Goal: Information Seeking & Learning: Learn about a topic

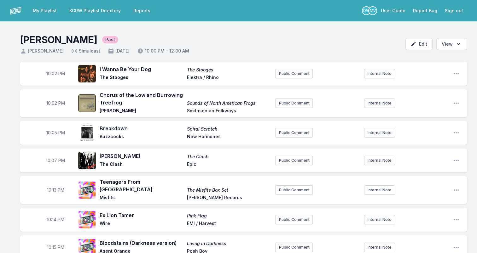
drag, startPoint x: 237, startPoint y: 112, endPoint x: 182, endPoint y: 115, distance: 55.6
click at [182, 115] on div "Chorus of the Lowland Burrowing Treefrog Sounds of North American Frogs [PERSON…" at bounding box center [185, 103] width 171 height 24
drag, startPoint x: 182, startPoint y: 115, endPoint x: 222, endPoint y: 111, distance: 40.5
copy div "Smithsonian Folkways"
drag, startPoint x: 221, startPoint y: 77, endPoint x: 174, endPoint y: 79, distance: 47.0
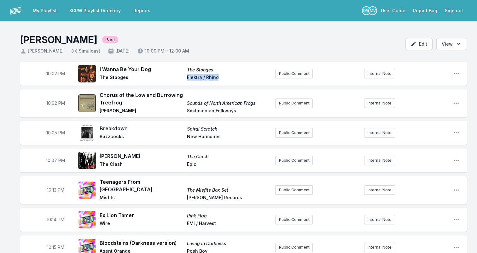
click at [174, 79] on div "I Wanna Be Your Dog The Stooges The Stooges Elektra / Rhino" at bounding box center [185, 74] width 171 height 16
drag, startPoint x: 174, startPoint y: 79, endPoint x: 192, endPoint y: 75, distance: 19.0
copy div "Elektra / Rhino"
drag, startPoint x: 227, startPoint y: 140, endPoint x: 177, endPoint y: 141, distance: 50.8
click at [177, 141] on div "Breakdown Spiral Scratch Buzzcocks New Hormones" at bounding box center [185, 133] width 171 height 16
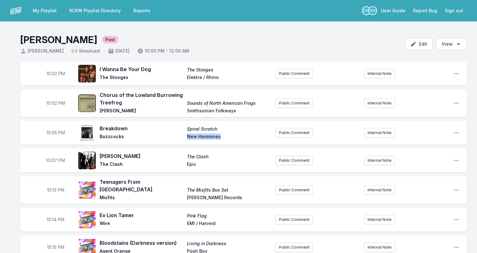
drag, startPoint x: 177, startPoint y: 141, endPoint x: 215, endPoint y: 137, distance: 39.0
copy div "New Hormones"
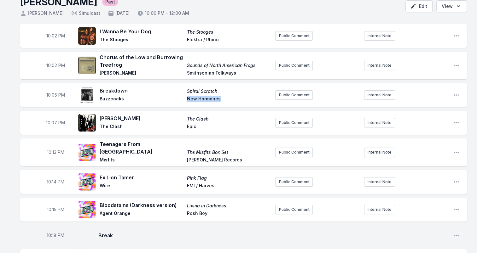
scroll to position [63, 0]
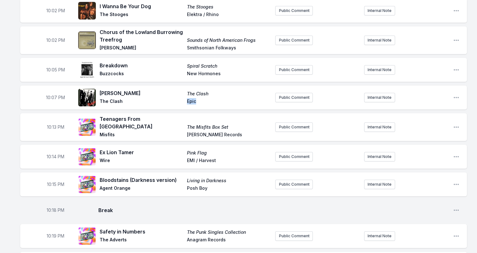
drag, startPoint x: 194, startPoint y: 100, endPoint x: 181, endPoint y: 101, distance: 12.6
click at [181, 101] on div "[PERSON_NAME] The Clash The Clash Epic" at bounding box center [185, 98] width 171 height 16
drag, startPoint x: 181, startPoint y: 101, endPoint x: 190, endPoint y: 101, distance: 9.5
copy div "Epic"
drag, startPoint x: 230, startPoint y: 128, endPoint x: 173, endPoint y: 129, distance: 56.8
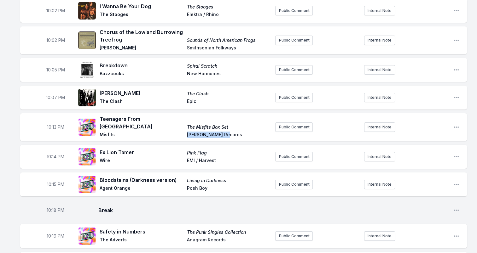
click at [173, 129] on div "Teenagers From Mars The Misfits Box Set Misfits [PERSON_NAME] Records" at bounding box center [185, 127] width 171 height 24
drag, startPoint x: 173, startPoint y: 129, endPoint x: 209, endPoint y: 129, distance: 36.3
copy div "[PERSON_NAME] Records"
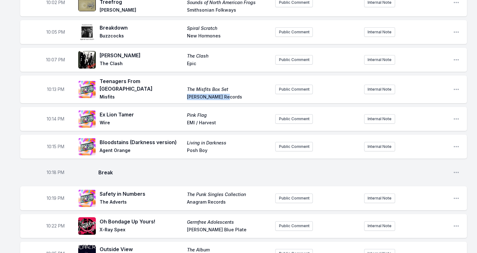
scroll to position [126, 0]
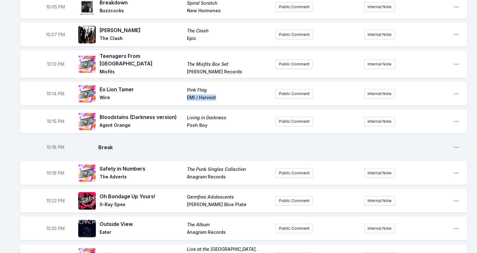
drag, startPoint x: 205, startPoint y: 95, endPoint x: 176, endPoint y: 96, distance: 29.0
click at [176, 96] on div "Ex Lion Tamer Pink Flag Wire EMI / Harvest" at bounding box center [185, 94] width 171 height 16
drag, startPoint x: 176, startPoint y: 96, endPoint x: 210, endPoint y: 95, distance: 34.1
copy div "EMI / Harvest"
drag, startPoint x: 171, startPoint y: 114, endPoint x: 129, endPoint y: 114, distance: 42.2
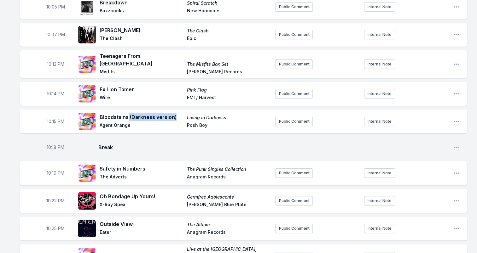
click at [129, 114] on span "Bloodstains (Darkness version)" at bounding box center [142, 117] width 84 height 8
drag, startPoint x: 129, startPoint y: 114, endPoint x: 142, endPoint y: 113, distance: 13.3
copy span "(Darkness version)"
drag, startPoint x: 206, startPoint y: 121, endPoint x: 188, endPoint y: 124, distance: 18.9
click at [188, 124] on span "Posh Boy" at bounding box center [229, 126] width 84 height 8
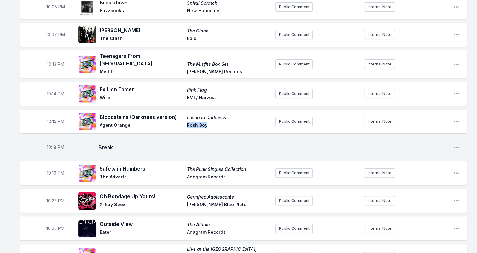
drag, startPoint x: 188, startPoint y: 124, endPoint x: 197, endPoint y: 123, distance: 9.6
copy span "Posh Boy"
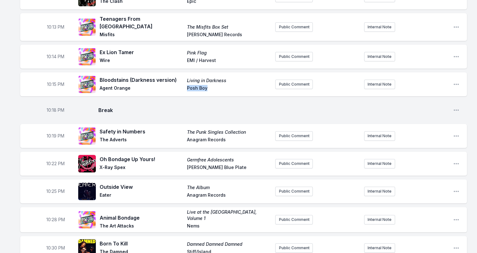
scroll to position [189, 0]
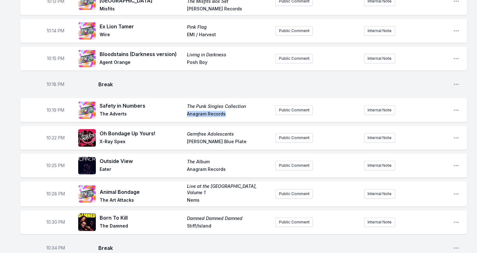
drag, startPoint x: 226, startPoint y: 112, endPoint x: 164, endPoint y: 114, distance: 62.5
click at [164, 114] on div "Safety in Numbers The Punk Singles Collection The Adverts Anagram Records" at bounding box center [185, 110] width 171 height 16
drag, startPoint x: 164, startPoint y: 114, endPoint x: 206, endPoint y: 110, distance: 42.4
copy div "Anagram Records"
drag, startPoint x: 187, startPoint y: 102, endPoint x: 259, endPoint y: 100, distance: 72.5
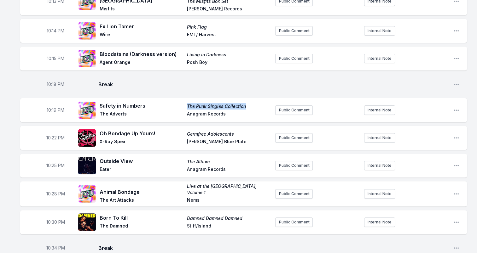
click at [259, 103] on span "The Punk Singles Collection" at bounding box center [229, 106] width 84 height 6
drag, startPoint x: 259, startPoint y: 100, endPoint x: 221, endPoint y: 102, distance: 37.9
copy span "The Punk Singles Collection"
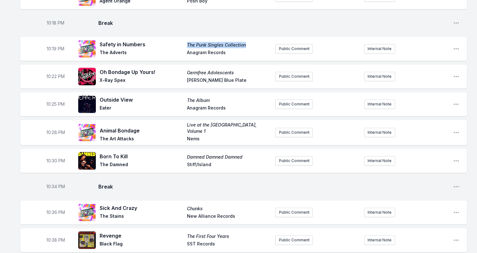
scroll to position [252, 0]
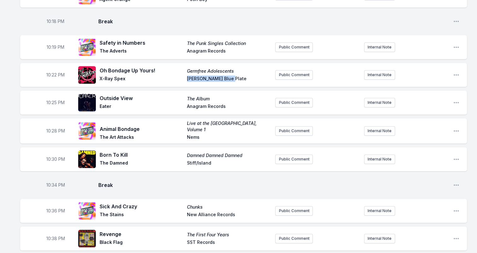
drag, startPoint x: 234, startPoint y: 74, endPoint x: 164, endPoint y: 77, distance: 70.1
click at [164, 77] on div "Oh Bondage Up Yours! Germfree Adolescents X‐Ray Spex [PERSON_NAME] Blue Plate" at bounding box center [185, 75] width 171 height 16
drag, startPoint x: 164, startPoint y: 77, endPoint x: 209, endPoint y: 77, distance: 45.1
drag, startPoint x: 232, startPoint y: 104, endPoint x: 179, endPoint y: 105, distance: 53.0
click at [179, 105] on div "Outside View The Album Eater Anagram Records" at bounding box center [185, 103] width 171 height 16
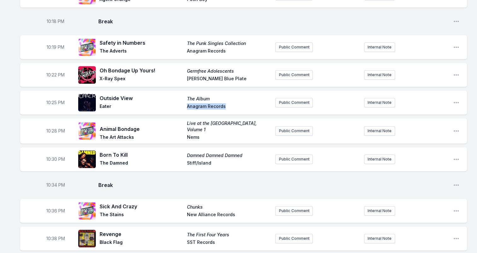
drag, startPoint x: 179, startPoint y: 105, endPoint x: 212, endPoint y: 103, distance: 33.5
drag, startPoint x: 187, startPoint y: 95, endPoint x: 217, endPoint y: 94, distance: 29.3
click at [217, 95] on div "Outside View The Album Eater Anagram Records" at bounding box center [185, 103] width 171 height 16
drag, startPoint x: 217, startPoint y: 94, endPoint x: 201, endPoint y: 95, distance: 15.5
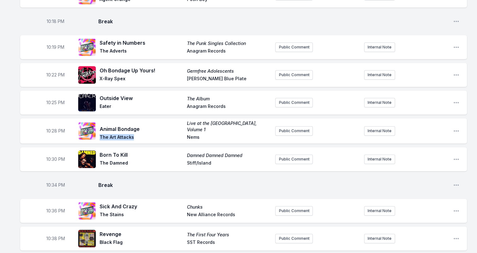
drag, startPoint x: 136, startPoint y: 129, endPoint x: 100, endPoint y: 132, distance: 36.4
click at [100, 134] on span "The Art Attacks" at bounding box center [142, 138] width 84 height 8
drag, startPoint x: 100, startPoint y: 132, endPoint x: 116, endPoint y: 130, distance: 15.9
drag, startPoint x: 241, startPoint y: 123, endPoint x: 185, endPoint y: 123, distance: 55.8
click at [185, 123] on div "Animal Bondage Live at the [GEOGRAPHIC_DATA], Volume 1 The Art Attacks Nems" at bounding box center [185, 130] width 171 height 21
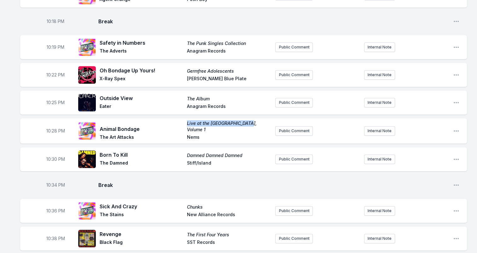
drag, startPoint x: 185, startPoint y: 123, endPoint x: 197, endPoint y: 122, distance: 12.0
click at [193, 134] on span "Nems" at bounding box center [229, 138] width 84 height 8
drag, startPoint x: 199, startPoint y: 161, endPoint x: 166, endPoint y: 163, distance: 32.8
click at [166, 163] on div "Born To Kill Damned Damned Damned [GEOGRAPHIC_DATA]" at bounding box center [174, 159] width 192 height 20
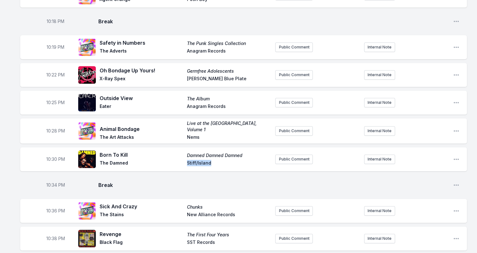
drag, startPoint x: 166, startPoint y: 163, endPoint x: 201, endPoint y: 159, distance: 35.0
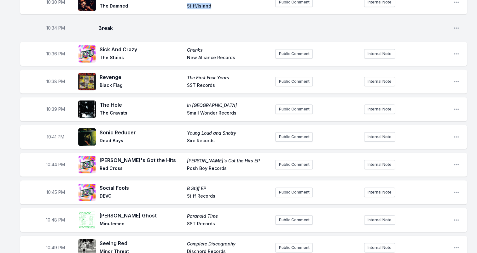
scroll to position [410, 0]
drag, startPoint x: 241, startPoint y: 51, endPoint x: 158, endPoint y: 51, distance: 83.2
click at [158, 51] on div "Sick And Crazy Chunks The Stains New Alliance Records" at bounding box center [185, 53] width 171 height 16
drag, startPoint x: 158, startPoint y: 51, endPoint x: 211, endPoint y: 53, distance: 53.0
click at [194, 47] on span "Chunks" at bounding box center [229, 50] width 84 height 6
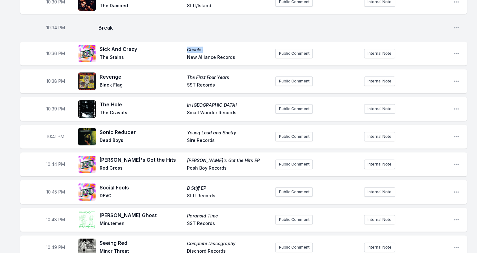
click at [194, 47] on span "Chunks" at bounding box center [229, 50] width 84 height 6
drag, startPoint x: 203, startPoint y: 80, endPoint x: 170, endPoint y: 81, distance: 32.5
click at [170, 81] on div "Revenge The First Four Years Black Flag SST Records" at bounding box center [185, 81] width 171 height 16
drag, startPoint x: 170, startPoint y: 81, endPoint x: 204, endPoint y: 80, distance: 33.7
drag, startPoint x: 242, startPoint y: 107, endPoint x: 172, endPoint y: 110, distance: 71.0
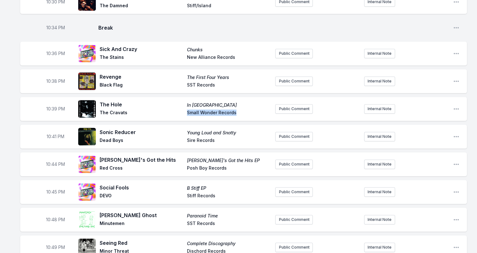
click at [172, 110] on div "The Hole In [GEOGRAPHIC_DATA] The Cravats Small Wonder Records" at bounding box center [185, 109] width 171 height 16
drag, startPoint x: 172, startPoint y: 110, endPoint x: 223, endPoint y: 109, distance: 51.7
drag, startPoint x: 219, startPoint y: 135, endPoint x: 187, endPoint y: 136, distance: 32.2
click at [187, 137] on span "Sire Records" at bounding box center [229, 141] width 84 height 8
drag, startPoint x: 187, startPoint y: 136, endPoint x: 193, endPoint y: 137, distance: 6.0
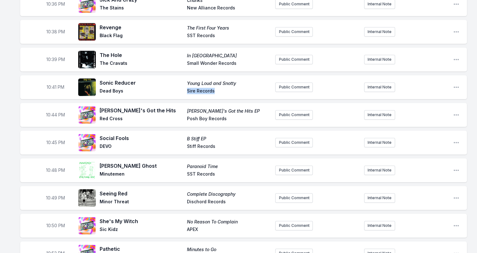
scroll to position [473, 0]
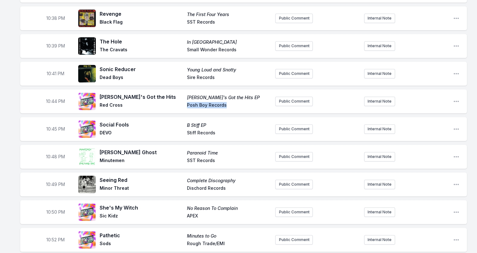
drag, startPoint x: 231, startPoint y: 103, endPoint x: 185, endPoint y: 103, distance: 46.0
click at [185, 103] on div "[PERSON_NAME]'s Got the Hits [PERSON_NAME]'s Got the Hits EP Red Cross Posh Boy…" at bounding box center [185, 101] width 171 height 16
drag, startPoint x: 185, startPoint y: 103, endPoint x: 220, endPoint y: 100, distance: 34.9
drag, startPoint x: 215, startPoint y: 130, endPoint x: 178, endPoint y: 130, distance: 37.2
click at [178, 130] on div "Social Fools B Stiff EP DEVO Stiff Records" at bounding box center [185, 129] width 171 height 16
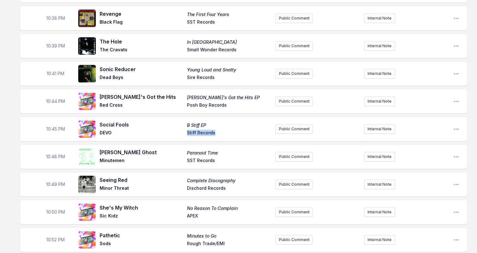
drag, startPoint x: 178, startPoint y: 130, endPoint x: 204, endPoint y: 127, distance: 25.7
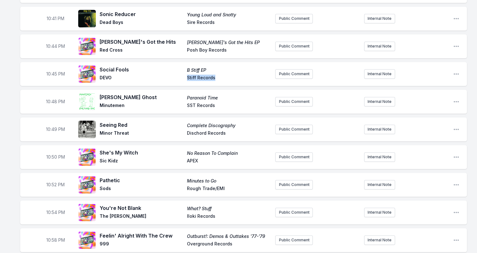
scroll to position [536, 0]
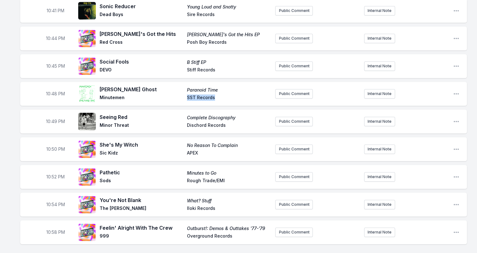
drag, startPoint x: 223, startPoint y: 92, endPoint x: 179, endPoint y: 93, distance: 44.1
click at [179, 93] on div "[PERSON_NAME] Ghost Paranoid Time Minutemen SST Records" at bounding box center [185, 94] width 171 height 16
drag, startPoint x: 179, startPoint y: 93, endPoint x: 200, endPoint y: 92, distance: 21.1
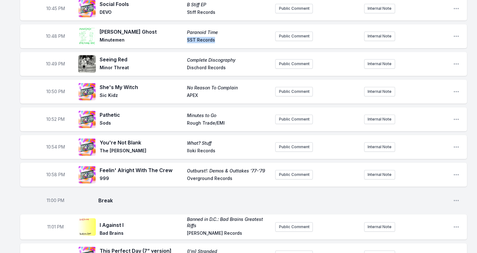
scroll to position [599, 0]
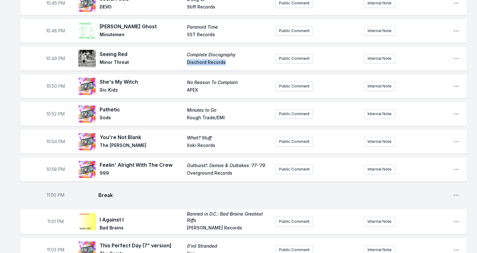
drag, startPoint x: 233, startPoint y: 57, endPoint x: 168, endPoint y: 57, distance: 64.3
click at [168, 57] on div "Seeing Red Complete Discography Minor Threat Dischord Records" at bounding box center [185, 58] width 171 height 16
drag, startPoint x: 168, startPoint y: 57, endPoint x: 209, endPoint y: 57, distance: 40.4
drag, startPoint x: 201, startPoint y: 87, endPoint x: 183, endPoint y: 86, distance: 17.7
click at [183, 86] on div "She's My Witch No Reason To Complain Sic Kidz APEX" at bounding box center [185, 86] width 171 height 16
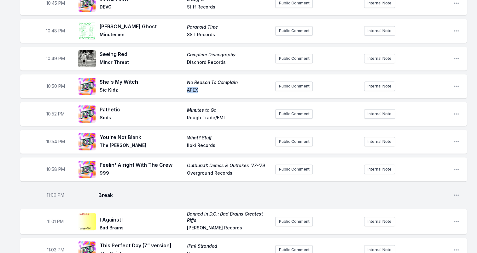
drag, startPoint x: 183, startPoint y: 86, endPoint x: 192, endPoint y: 85, distance: 9.2
drag, startPoint x: 225, startPoint y: 113, endPoint x: 162, endPoint y: 114, distance: 62.4
click at [162, 114] on div "Pathetic Minutes to Go Sods Rough Trade/EMI" at bounding box center [185, 114] width 171 height 16
drag, startPoint x: 162, startPoint y: 114, endPoint x: 207, endPoint y: 113, distance: 44.5
drag, startPoint x: 213, startPoint y: 141, endPoint x: 165, endPoint y: 143, distance: 48.0
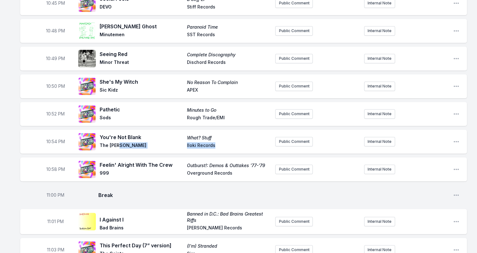
click at [165, 143] on div "You're Not Blank What? Stuff The [PERSON_NAME] Iloki Records" at bounding box center [185, 142] width 171 height 16
drag, startPoint x: 165, startPoint y: 143, endPoint x: 201, endPoint y: 139, distance: 36.2
drag, startPoint x: 237, startPoint y: 171, endPoint x: 181, endPoint y: 171, distance: 55.5
click at [181, 171] on div "Feelin' Alright With The Crew Outburst!: Demos & Outtakes '77-'79 999 Overgroun…" at bounding box center [185, 169] width 171 height 16
drag, startPoint x: 181, startPoint y: 171, endPoint x: 214, endPoint y: 167, distance: 33.3
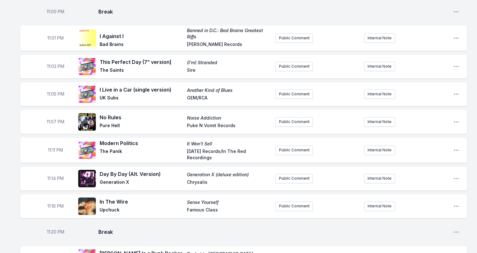
scroll to position [788, 0]
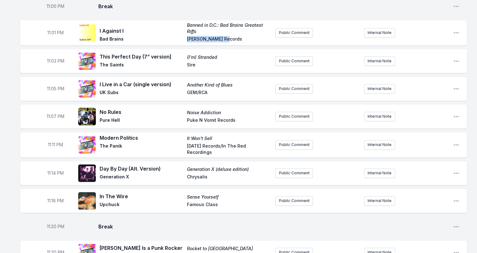
drag, startPoint x: 231, startPoint y: 33, endPoint x: 181, endPoint y: 35, distance: 50.2
click at [181, 35] on div "I Against I Banned in D.C.: Bad Brains Greatest Riffs Bad Brains [PERSON_NAME] …" at bounding box center [185, 32] width 171 height 21
drag, startPoint x: 125, startPoint y: 24, endPoint x: 97, endPoint y: 23, distance: 27.4
click at [97, 23] on div "I Against I Banned in D.C.: Bad Brains Greatest Riffs Bad Brains [PERSON_NAME] …" at bounding box center [174, 32] width 192 height 21
click at [189, 62] on span "Sire" at bounding box center [229, 66] width 84 height 8
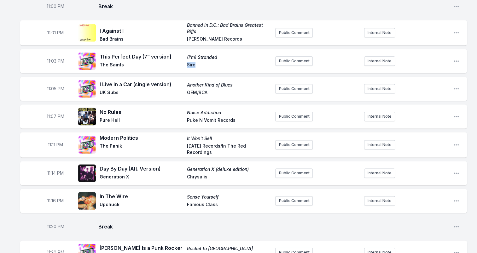
click at [189, 62] on span "Sire" at bounding box center [229, 66] width 84 height 8
drag, startPoint x: 166, startPoint y: 79, endPoint x: 133, endPoint y: 78, distance: 33.8
click at [133, 81] on span "I Live in a Car (single version)" at bounding box center [142, 85] width 84 height 8
drag, startPoint x: 133, startPoint y: 78, endPoint x: 138, endPoint y: 79, distance: 5.8
drag, startPoint x: 189, startPoint y: 89, endPoint x: 180, endPoint y: 89, distance: 9.1
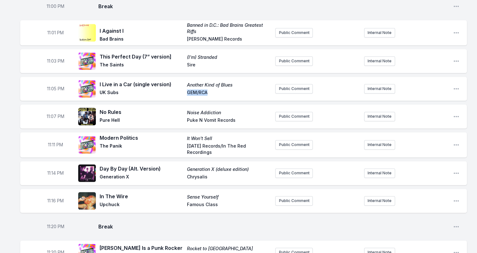
click at [180, 89] on div "I Live in a Car (single version) Another Kind of Blues UK Subs GEM/RCA" at bounding box center [185, 89] width 171 height 16
drag, startPoint x: 180, startPoint y: 89, endPoint x: 194, endPoint y: 87, distance: 14.4
drag, startPoint x: 238, startPoint y: 116, endPoint x: 177, endPoint y: 116, distance: 61.5
click at [177, 116] on div "No Rules Noise Addiction Pure Hell Puke N Vomit Records" at bounding box center [185, 116] width 171 height 16
drag, startPoint x: 177, startPoint y: 116, endPoint x: 218, endPoint y: 116, distance: 41.3
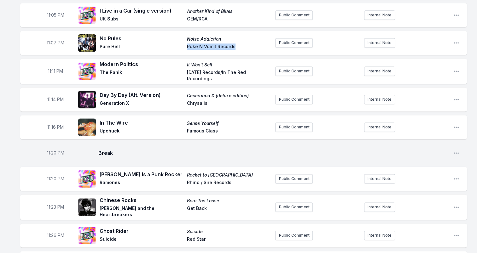
scroll to position [883, 0]
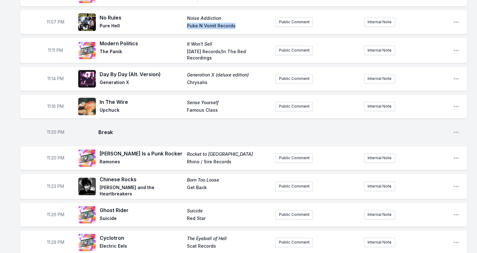
drag, startPoint x: 270, startPoint y: 50, endPoint x: 177, endPoint y: 50, distance: 92.7
click at [177, 50] on div "Modern Politics It Won't Sell The Panik [DATE] Records/In The Red Recordings" at bounding box center [185, 50] width 171 height 21
click at [190, 79] on span "Chrysalis" at bounding box center [229, 83] width 84 height 8
drag, startPoint x: 185, startPoint y: 102, endPoint x: 224, endPoint y: 104, distance: 39.1
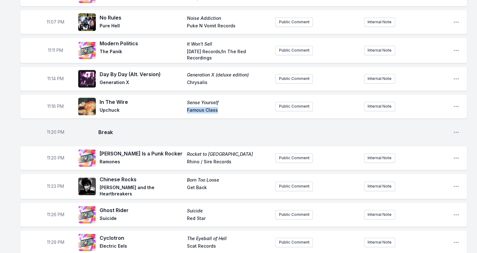
click at [224, 104] on div "In The Wire Sense Yourself Upchuck Famous Class" at bounding box center [185, 106] width 171 height 16
drag, startPoint x: 224, startPoint y: 104, endPoint x: 207, endPoint y: 104, distance: 17.0
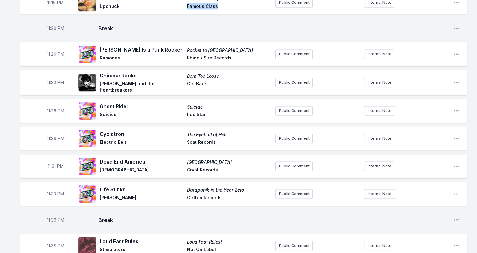
scroll to position [1009, 0]
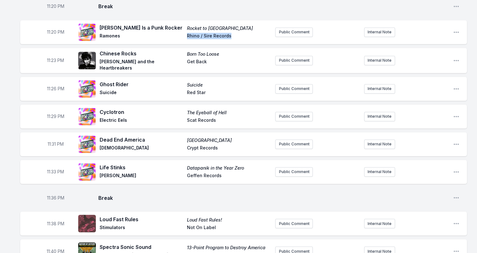
drag, startPoint x: 237, startPoint y: 28, endPoint x: 187, endPoint y: 30, distance: 50.2
click at [187, 30] on div "[PERSON_NAME] Is a Punk Rocker Rocket to [GEOGRAPHIC_DATA] Ramones Rhino / Sire…" at bounding box center [185, 32] width 171 height 16
drag, startPoint x: 200, startPoint y: 56, endPoint x: 185, endPoint y: 57, distance: 14.2
click at [185, 57] on div "Chinese Rocks Born Too Loose [PERSON_NAME] and the Heartbreakers Get Back" at bounding box center [185, 60] width 171 height 21
drag, startPoint x: 185, startPoint y: 57, endPoint x: 199, endPoint y: 55, distance: 14.0
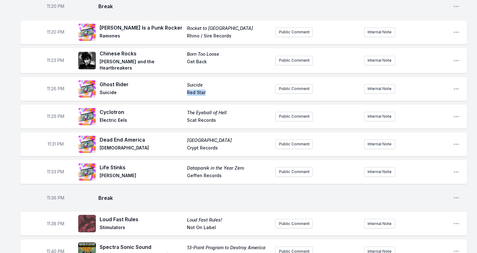
drag, startPoint x: 201, startPoint y: 88, endPoint x: 171, endPoint y: 89, distance: 30.0
click at [171, 89] on div "Ghost Rider Suicide Suicide Red Star" at bounding box center [185, 89] width 171 height 16
drag, startPoint x: 171, startPoint y: 89, endPoint x: 195, endPoint y: 86, distance: 24.1
drag, startPoint x: 201, startPoint y: 114, endPoint x: 224, endPoint y: 116, distance: 23.4
click at [224, 117] on span "Scat Records" at bounding box center [229, 121] width 84 height 8
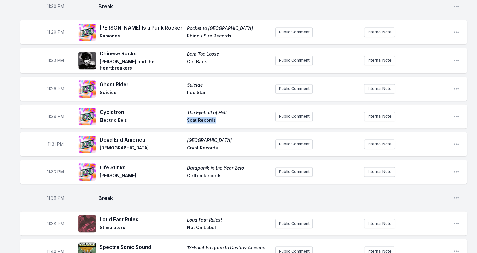
drag, startPoint x: 224, startPoint y: 116, endPoint x: 204, endPoint y: 115, distance: 20.8
drag, startPoint x: 221, startPoint y: 142, endPoint x: 179, endPoint y: 143, distance: 41.9
click at [179, 143] on div "Dead End America Shit Street Pagans Crypt Records" at bounding box center [185, 144] width 171 height 16
drag, startPoint x: 179, startPoint y: 143, endPoint x: 197, endPoint y: 141, distance: 17.5
drag, startPoint x: 216, startPoint y: 171, endPoint x: 164, endPoint y: 171, distance: 52.0
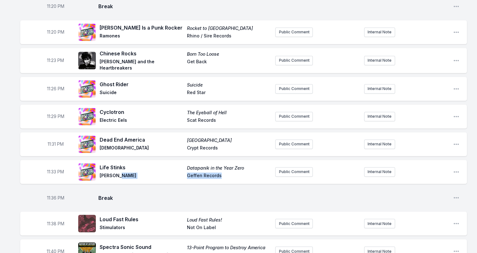
click at [164, 171] on div "Life Stinks Datapanik in the Year Zero [PERSON_NAME] Geffen Records" at bounding box center [185, 172] width 171 height 16
drag, startPoint x: 164, startPoint y: 171, endPoint x: 204, endPoint y: 169, distance: 39.5
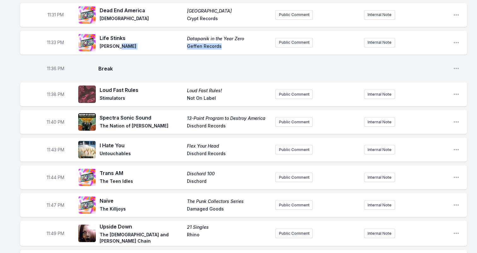
scroll to position [1166, 0]
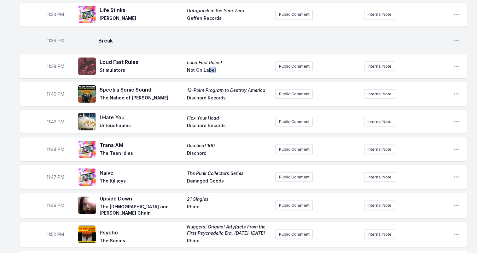
drag, startPoint x: 214, startPoint y: 64, endPoint x: 209, endPoint y: 64, distance: 5.7
click at [209, 67] on span "Not On Label" at bounding box center [229, 71] width 84 height 8
drag, startPoint x: 209, startPoint y: 64, endPoint x: 174, endPoint y: 56, distance: 35.5
click at [174, 58] on span "Loud Fast Rules" at bounding box center [142, 62] width 84 height 8
drag, startPoint x: 224, startPoint y: 54, endPoint x: 178, endPoint y: 56, distance: 46.1
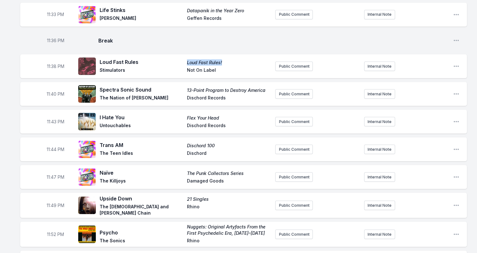
click at [178, 58] on div "Loud Fast Rules Loud Fast Rules! Stimulators Not On Label" at bounding box center [185, 66] width 171 height 16
drag, startPoint x: 178, startPoint y: 56, endPoint x: 204, endPoint y: 57, distance: 25.9
drag, startPoint x: 216, startPoint y: 91, endPoint x: 166, endPoint y: 91, distance: 49.8
click at [166, 91] on div "Spectra Sonic Sound 13-Point Program to Destroy America The Nation of [PERSON_N…" at bounding box center [185, 94] width 171 height 16
drag, startPoint x: 166, startPoint y: 91, endPoint x: 201, endPoint y: 92, distance: 35.6
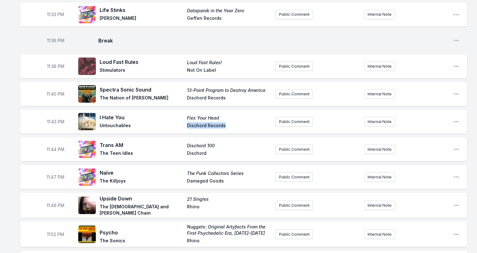
drag, startPoint x: 190, startPoint y: 119, endPoint x: 236, endPoint y: 119, distance: 46.7
click at [236, 122] on span "Dischord Records" at bounding box center [229, 126] width 84 height 8
drag, startPoint x: 236, startPoint y: 119, endPoint x: 216, endPoint y: 117, distance: 20.9
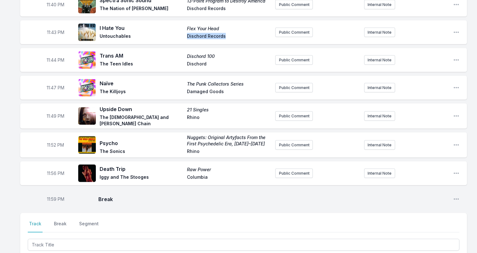
scroll to position [1261, 0]
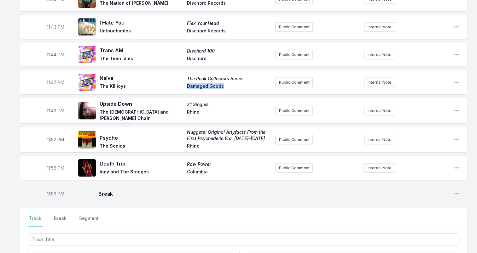
drag, startPoint x: 232, startPoint y: 82, endPoint x: 176, endPoint y: 81, distance: 56.4
click at [176, 81] on div "Naïve The Punk Collectors Series The Killjoys Damaged Goods" at bounding box center [185, 82] width 171 height 16
drag, startPoint x: 176, startPoint y: 81, endPoint x: 190, endPoint y: 81, distance: 14.5
click at [195, 109] on span "Rhino" at bounding box center [229, 115] width 84 height 13
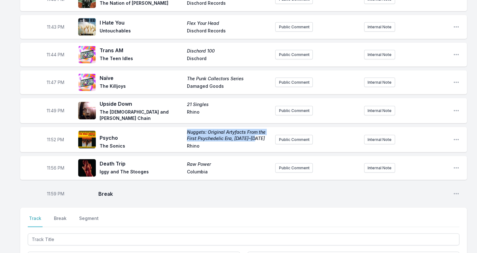
drag, startPoint x: 259, startPoint y: 133, endPoint x: 185, endPoint y: 124, distance: 74.3
click at [185, 129] on div "Psycho Nuggets: Original Artyfacts From the First Psychedelic Era, [DATE]–[DATE…" at bounding box center [185, 139] width 171 height 21
drag, startPoint x: 185, startPoint y: 124, endPoint x: 207, endPoint y: 126, distance: 21.8
click at [195, 143] on span "Rhino" at bounding box center [229, 147] width 84 height 8
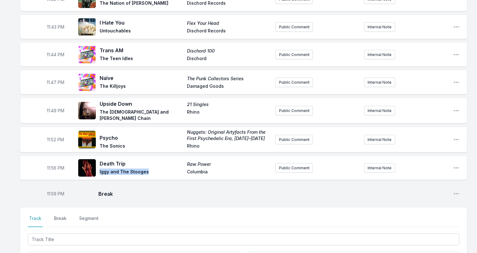
drag, startPoint x: 153, startPoint y: 162, endPoint x: 99, endPoint y: 165, distance: 53.4
click at [99, 165] on div "Death Trip Raw Power Iggy and The Stooges Columbia" at bounding box center [174, 168] width 192 height 20
drag, startPoint x: 99, startPoint y: 165, endPoint x: 116, endPoint y: 163, distance: 16.5
click at [197, 169] on span "Columbia" at bounding box center [229, 173] width 84 height 8
